Goal: Transaction & Acquisition: Purchase product/service

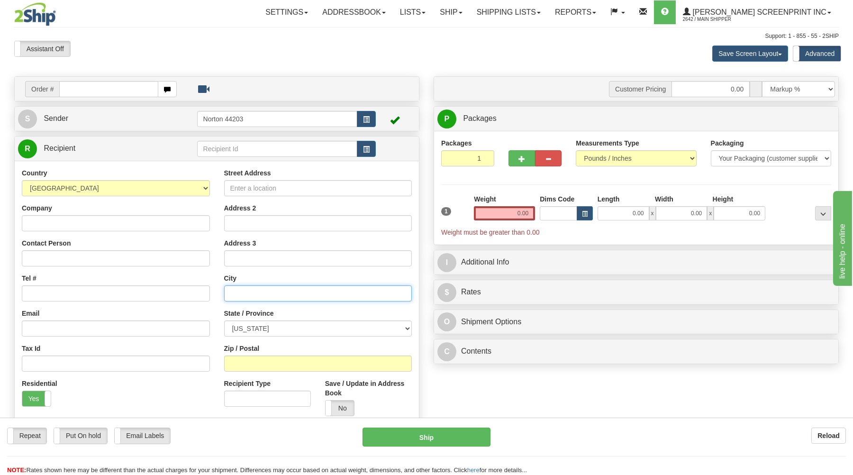
click at [255, 300] on input "text" at bounding box center [318, 293] width 188 height 16
type input "GLENVIEW"
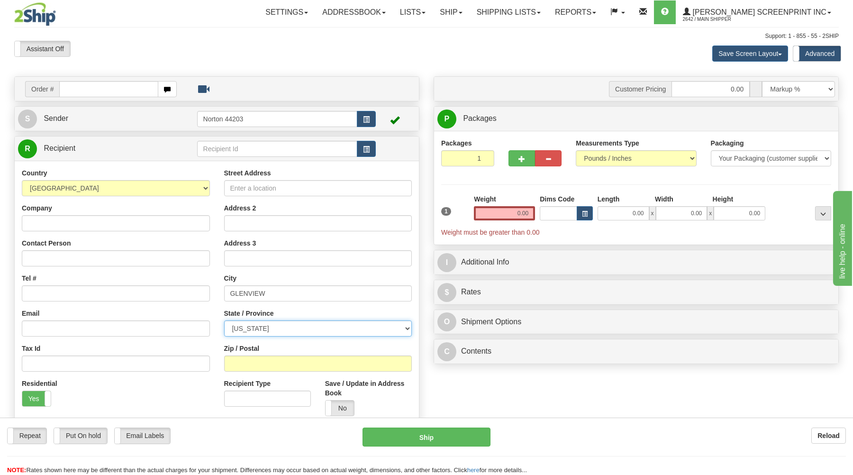
click at [224, 320] on select "ALABAMA ALASKA ARIZONA ARKANSAS Armed Forces America Armed Forces Europe Armed …" at bounding box center [318, 328] width 188 height 16
select select "IL"
click option "ILLINOIS" at bounding box center [0, 0] width 0 height 0
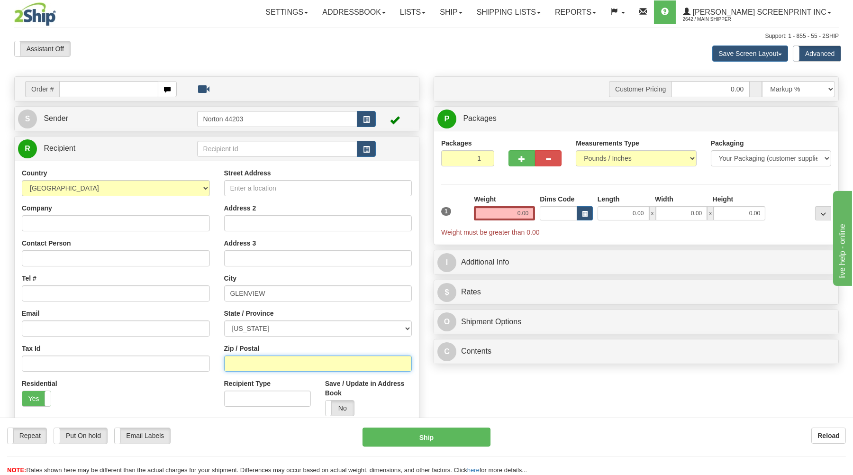
click at [240, 363] on input "Zip / Postal" at bounding box center [318, 363] width 188 height 16
type input "60025"
click at [553, 236] on span "Weight must be greater than 0.00" at bounding box center [636, 231] width 390 height 9
drag, startPoint x: 518, startPoint y: 161, endPoint x: 680, endPoint y: 140, distance: 163.4
click at [520, 161] on button "button" at bounding box center [522, 158] width 27 height 16
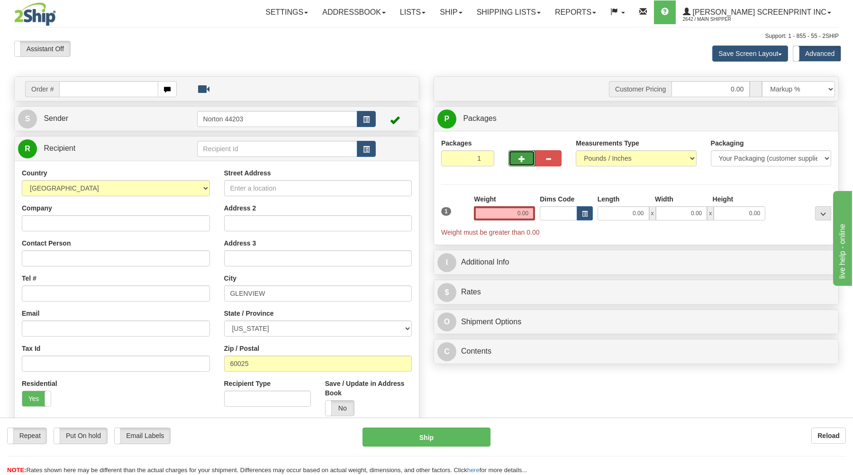
type input "2"
click at [815, 120] on span "Package Level" at bounding box center [810, 119] width 37 height 7
radio input "true"
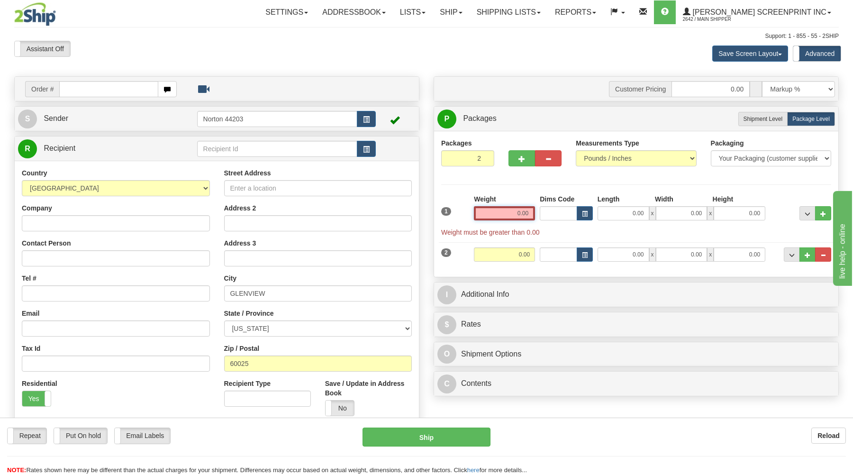
click at [499, 215] on input "0.00" at bounding box center [504, 213] width 61 height 14
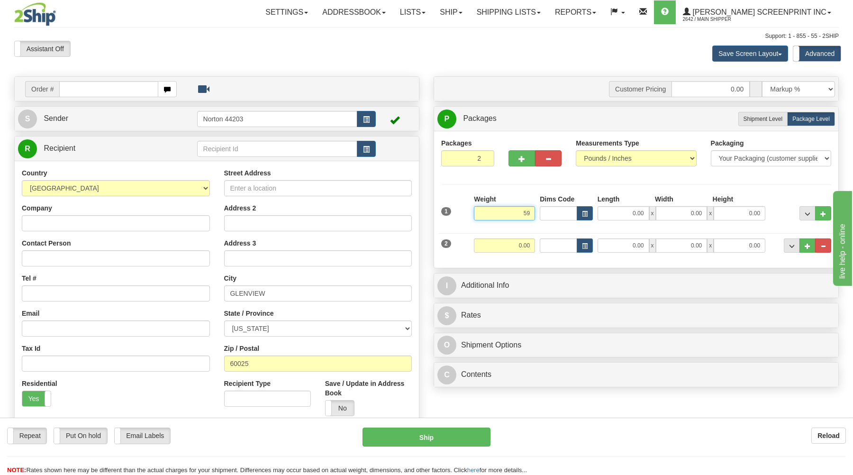
type input "5"
type input "27.00"
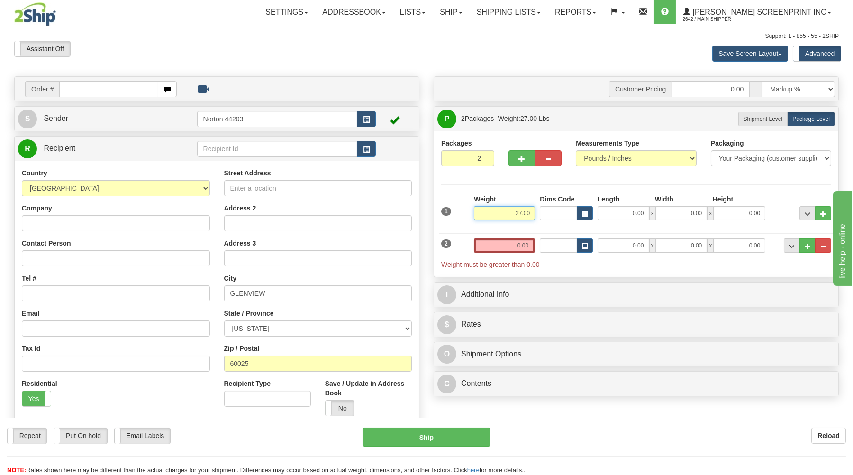
drag, startPoint x: 499, startPoint y: 215, endPoint x: 625, endPoint y: 210, distance: 126.2
click at [535, 206] on input "27.00" at bounding box center [504, 213] width 61 height 14
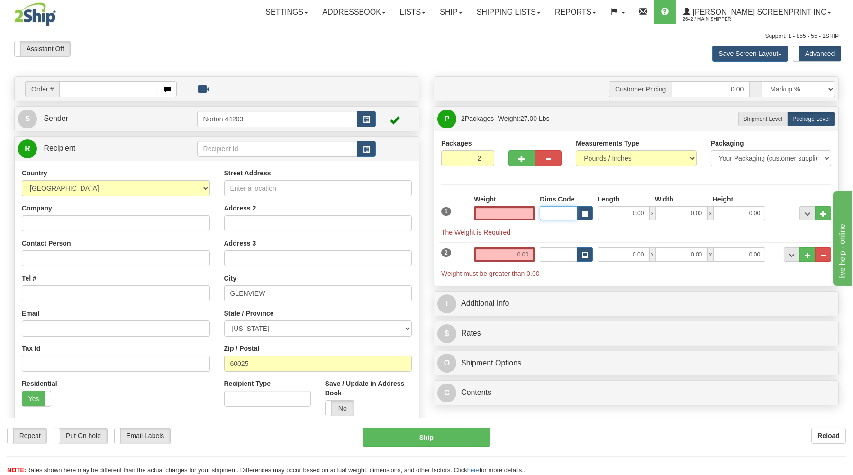
type input "0.00"
type input "27.00"
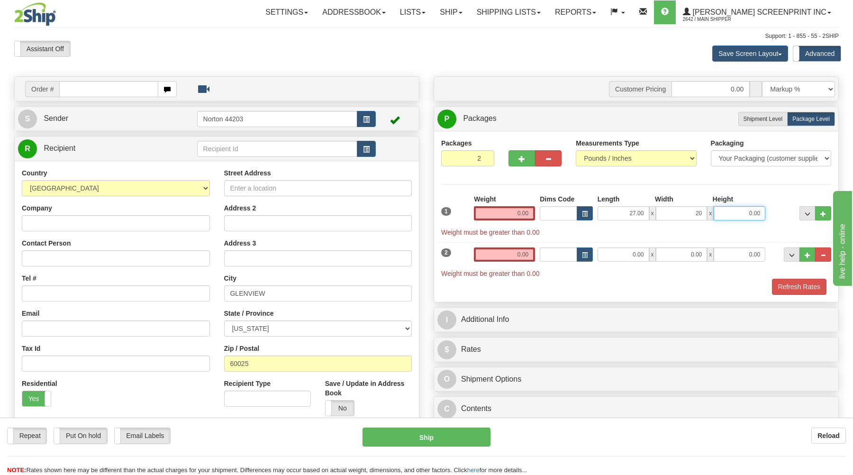
type input "20.00"
type input "7.00"
click at [610, 251] on input "0.00" at bounding box center [624, 254] width 52 height 14
type input "29.00"
type input "17.00"
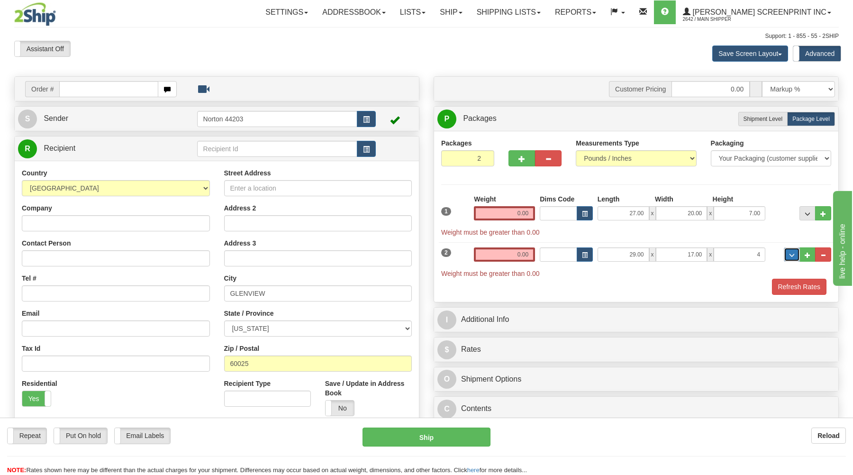
type input "4.00"
click at [508, 213] on input "0.00" at bounding box center [504, 213] width 61 height 14
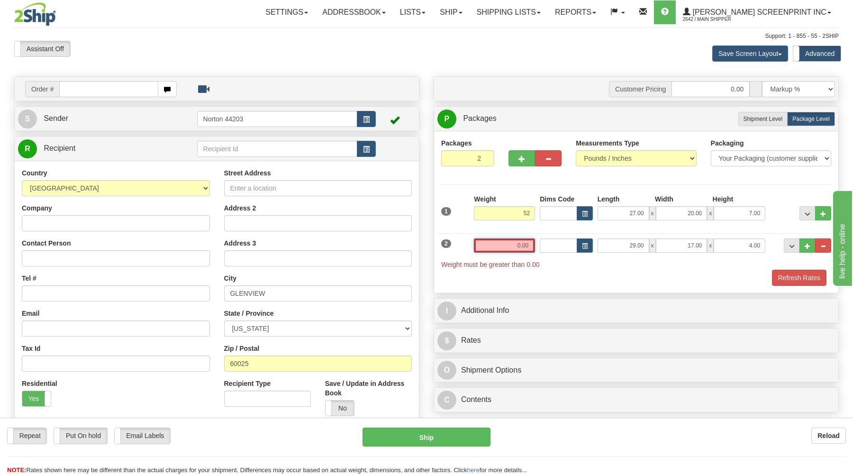
type input "52.00"
click at [510, 249] on input "0.00" at bounding box center [504, 245] width 61 height 14
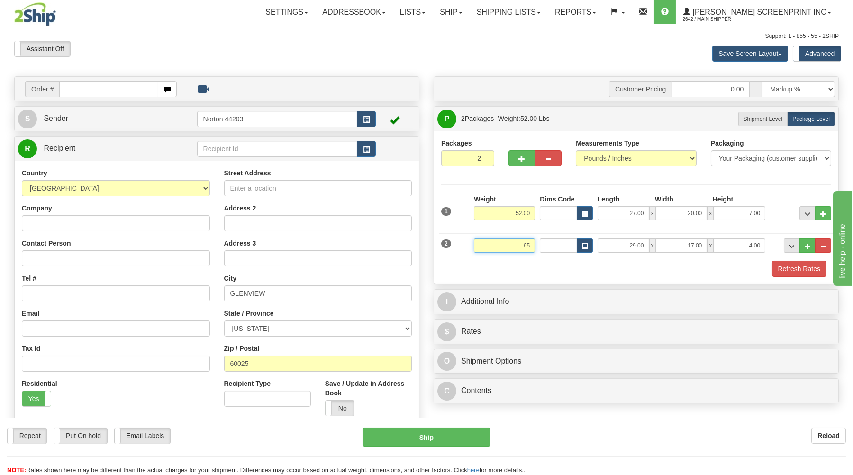
type input "6"
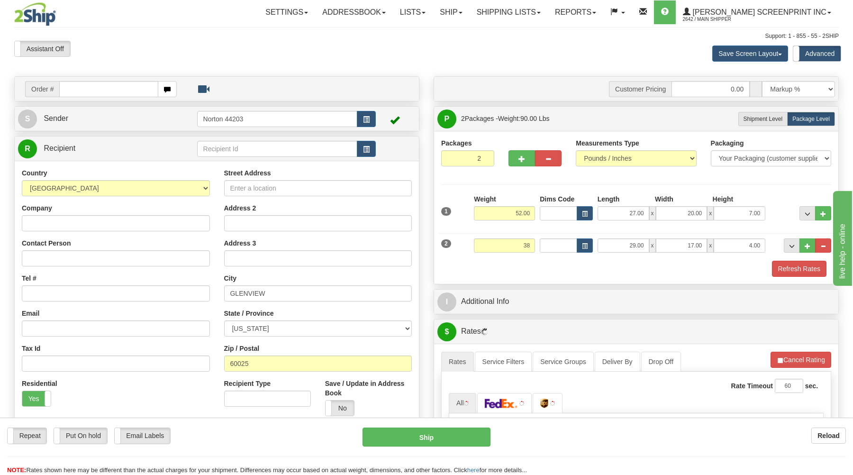
type input "38.00"
click at [482, 262] on div "Refresh Rates" at bounding box center [636, 269] width 395 height 16
click at [507, 279] on div "Packages 2 2 Measurements Type" at bounding box center [636, 207] width 404 height 153
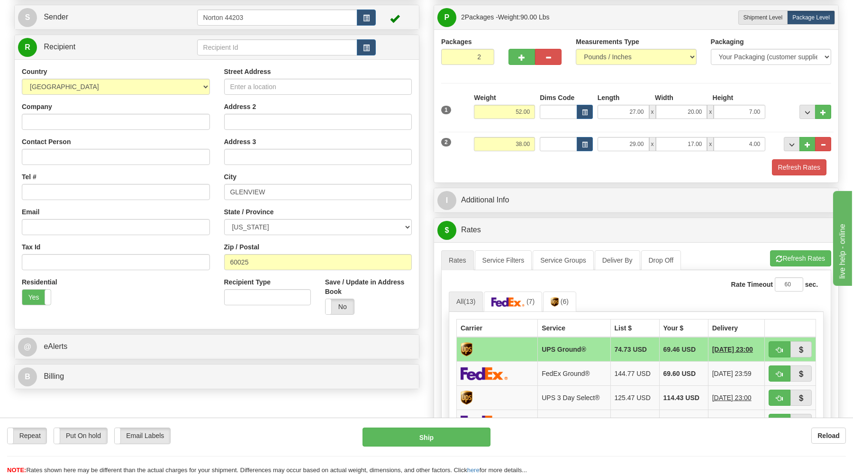
scroll to position [152, 0]
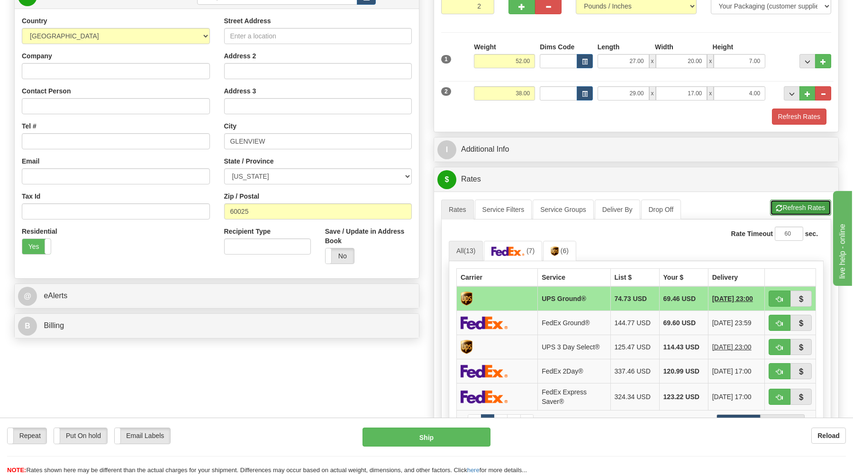
click at [806, 209] on button "Refresh Rates" at bounding box center [800, 208] width 61 height 16
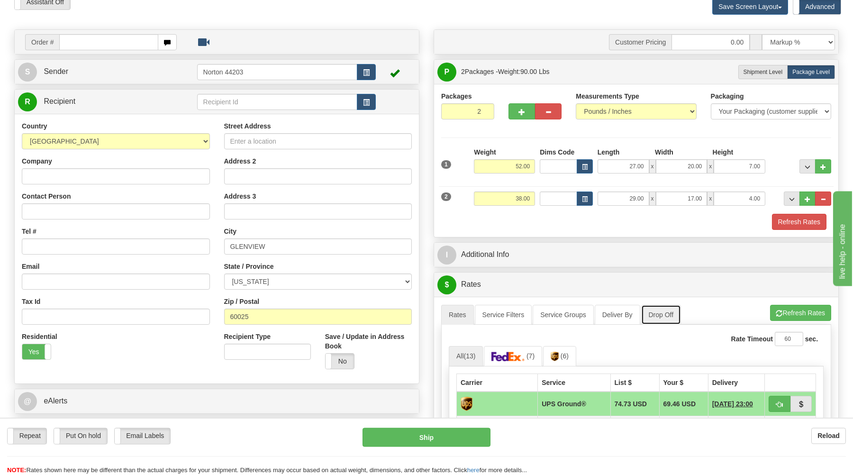
scroll to position [0, 0]
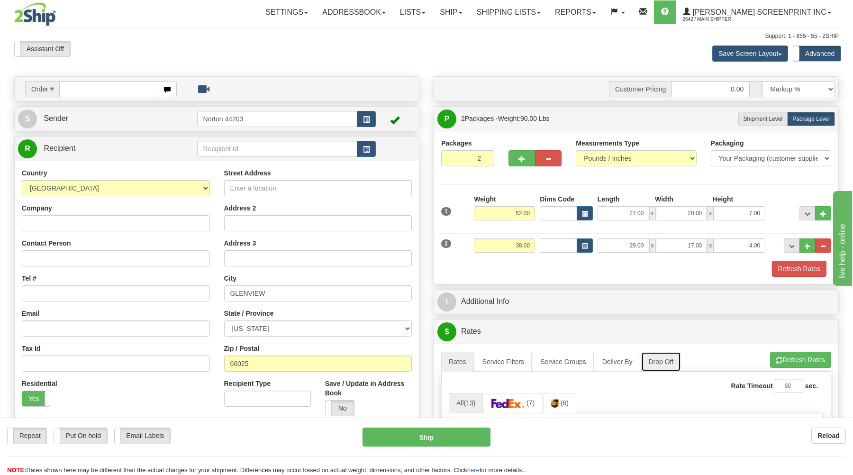
drag, startPoint x: 682, startPoint y: 218, endPoint x: 682, endPoint y: 207, distance: 11.4
